Goal: Find specific page/section: Find specific page/section

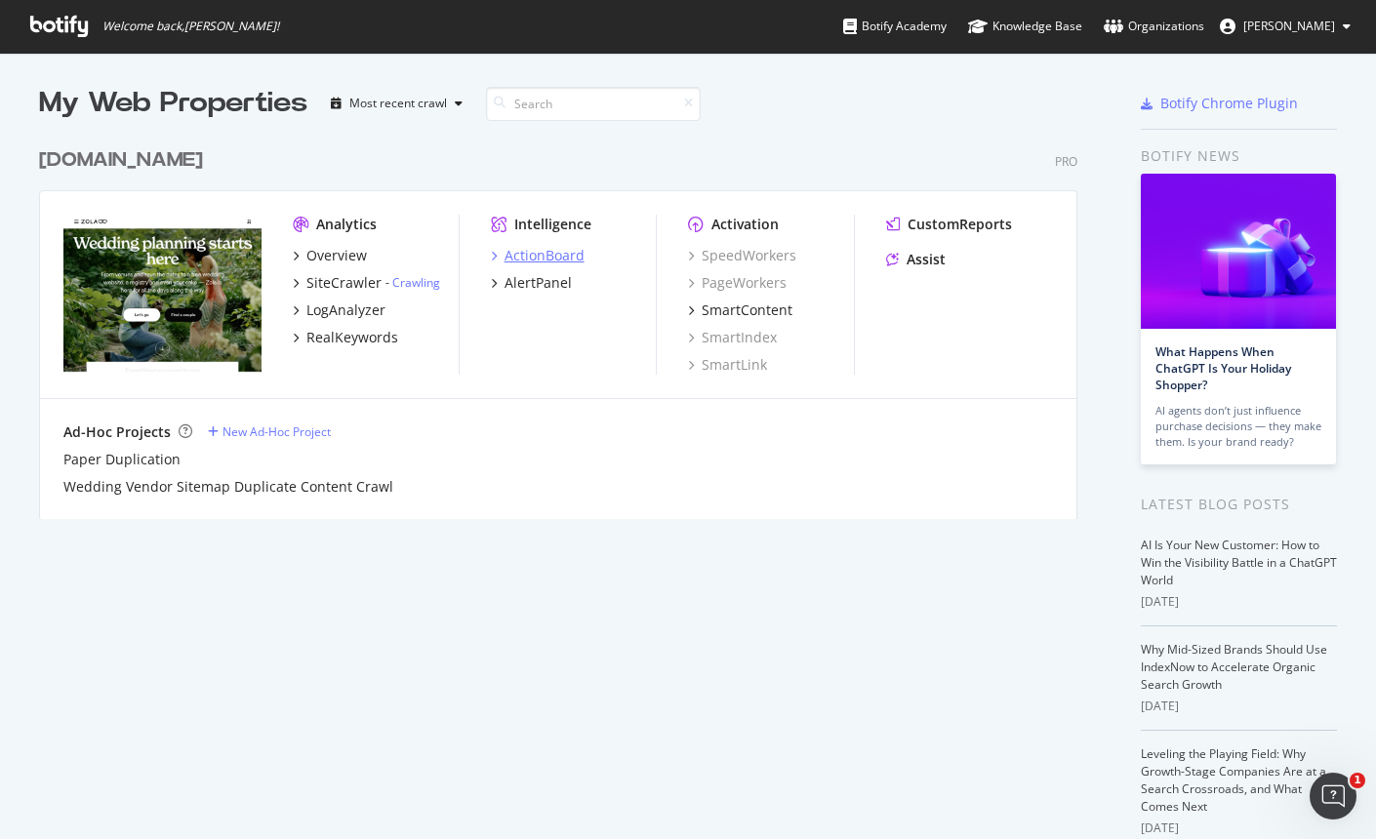
click at [531, 256] on div "ActionBoard" at bounding box center [545, 256] width 80 height 20
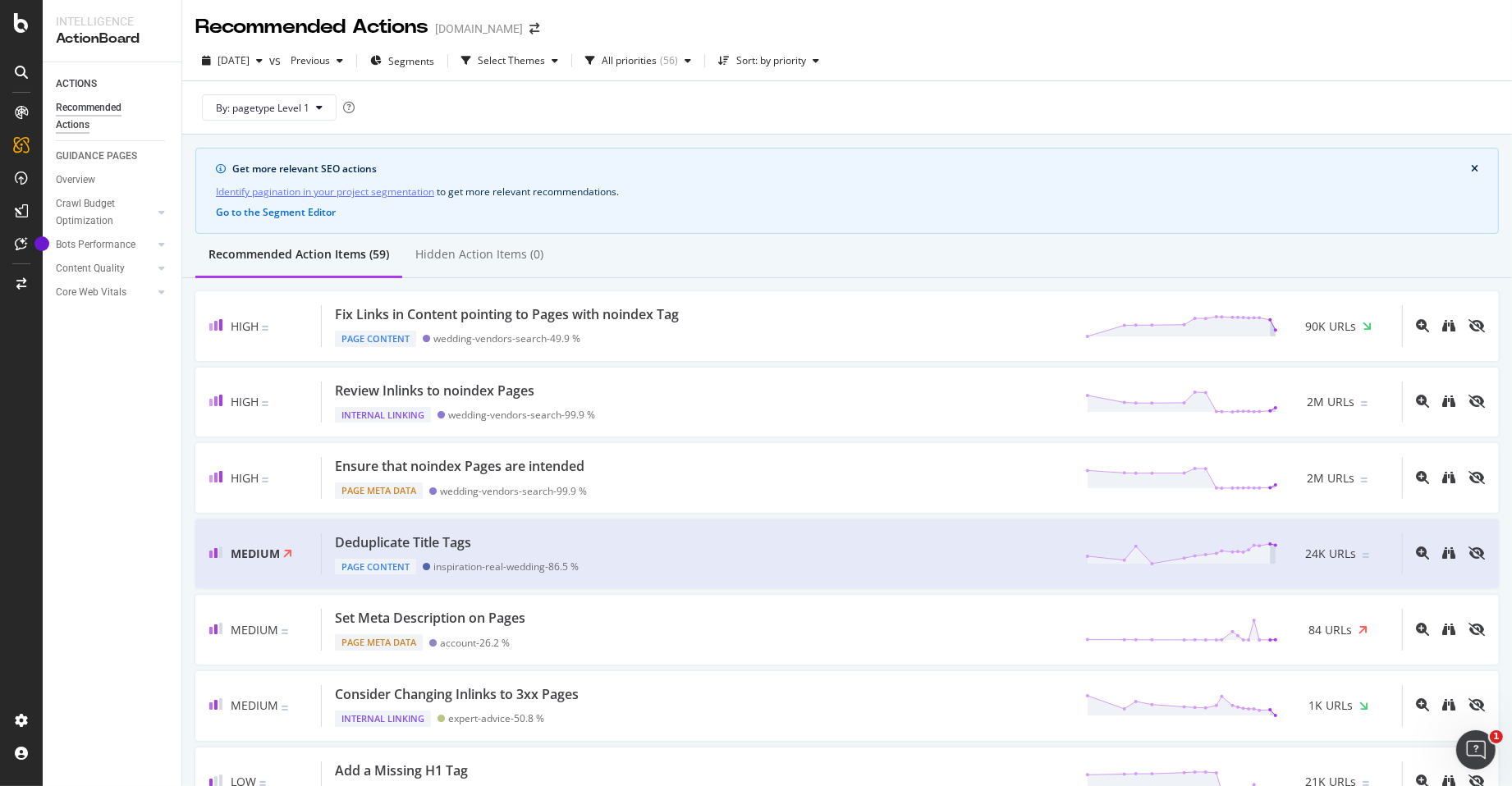
click at [51, 419] on div "ACTIONS Recommended Actions GUIDANCE PAGES Overview Crawl Budget Optimization L…" at bounding box center [112, 424] width 139 height 724
